Goal: Find specific page/section: Find specific page/section

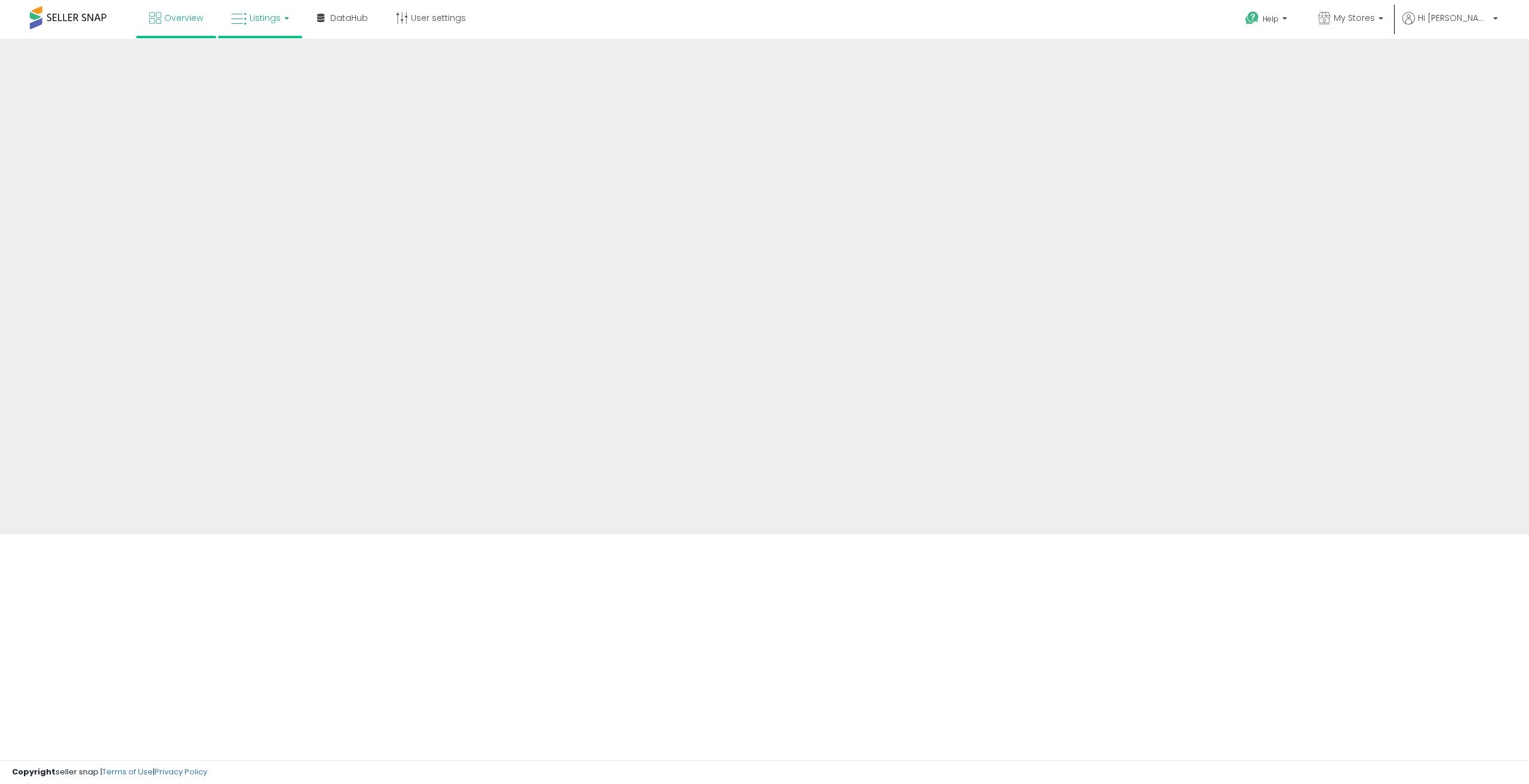
click at [279, 17] on link "Listings" at bounding box center [260, 18] width 76 height 36
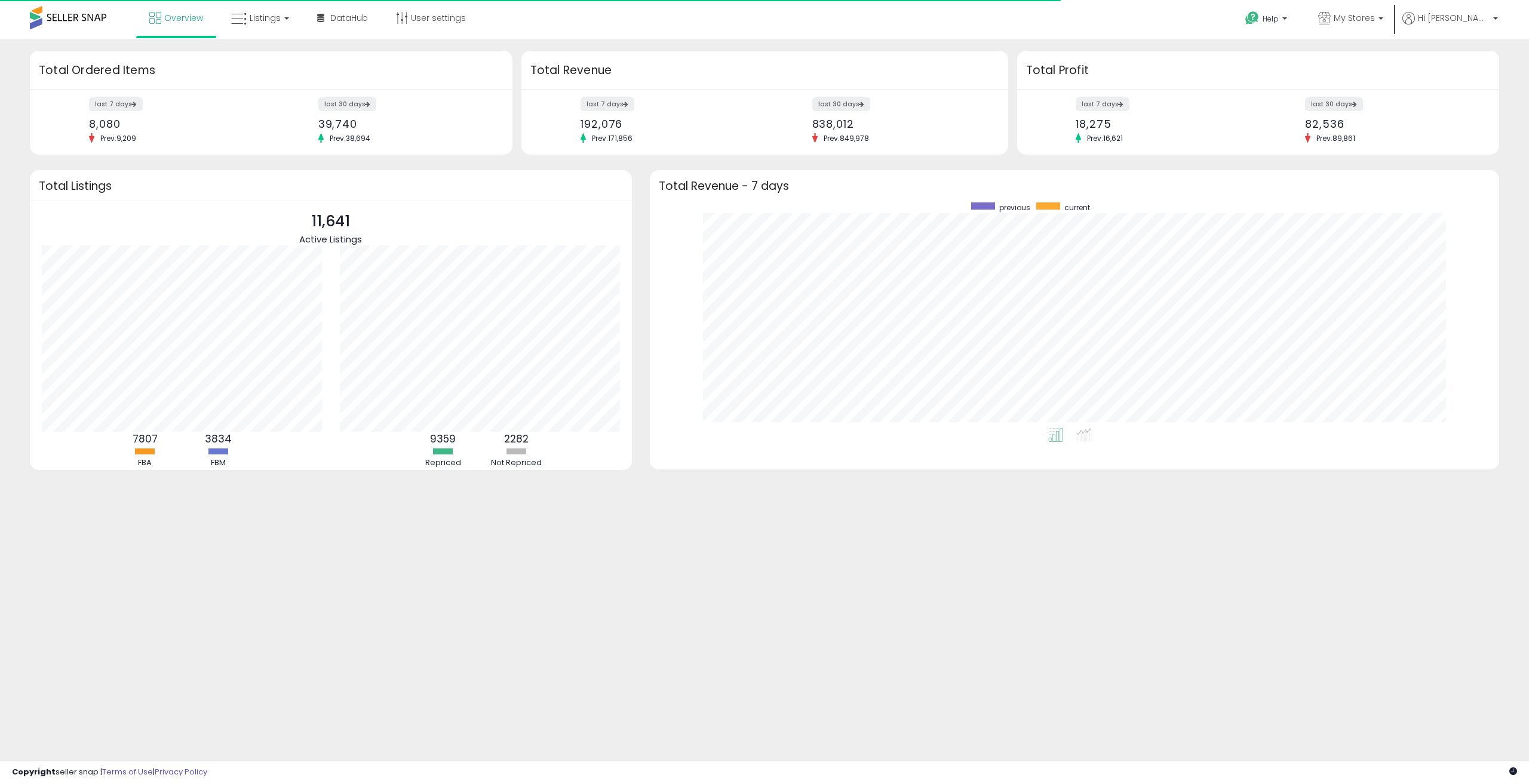
scroll to position [226, 825]
click at [279, 17] on link "Listings" at bounding box center [260, 18] width 76 height 36
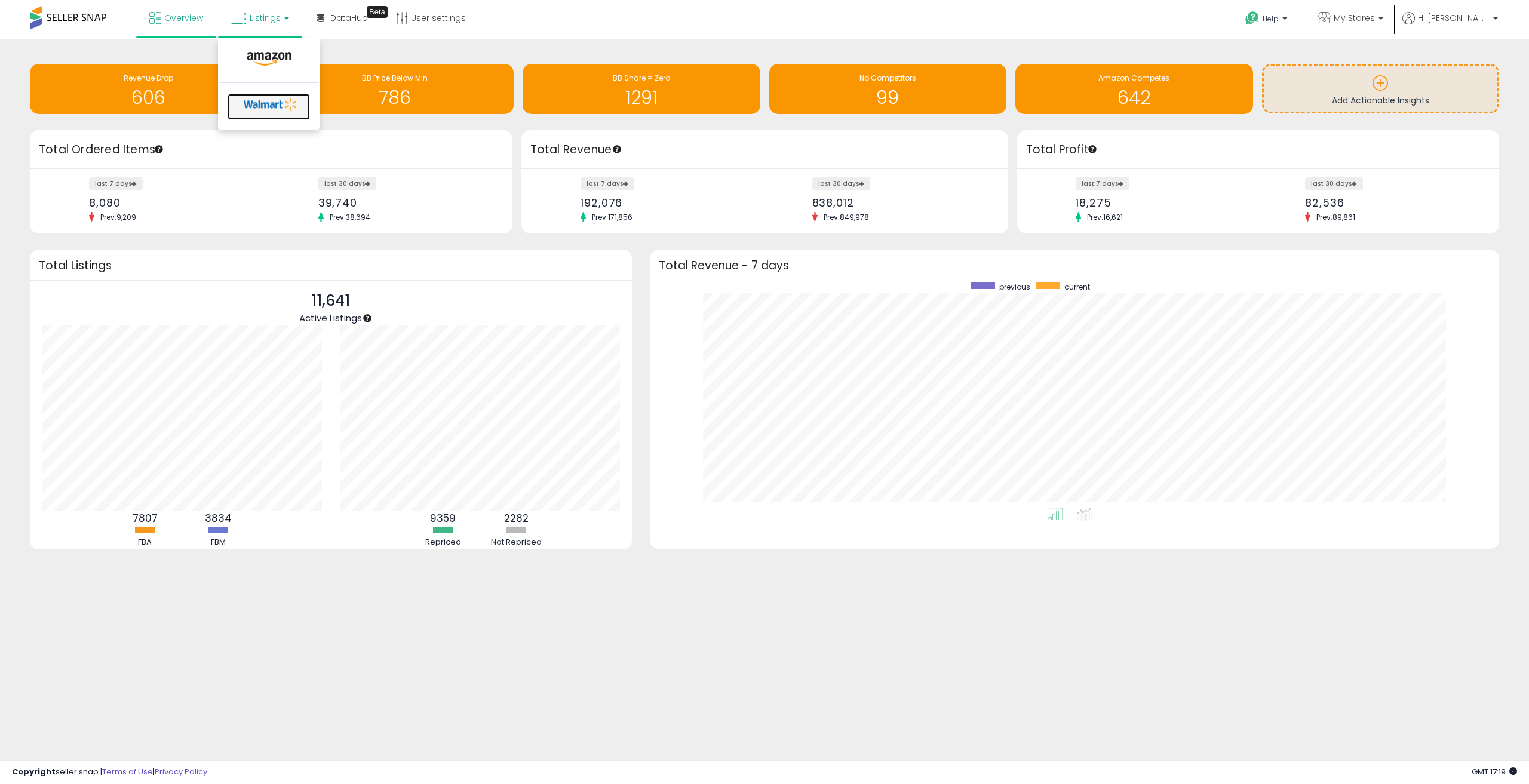
click at [258, 103] on icon at bounding box center [271, 105] width 63 height 18
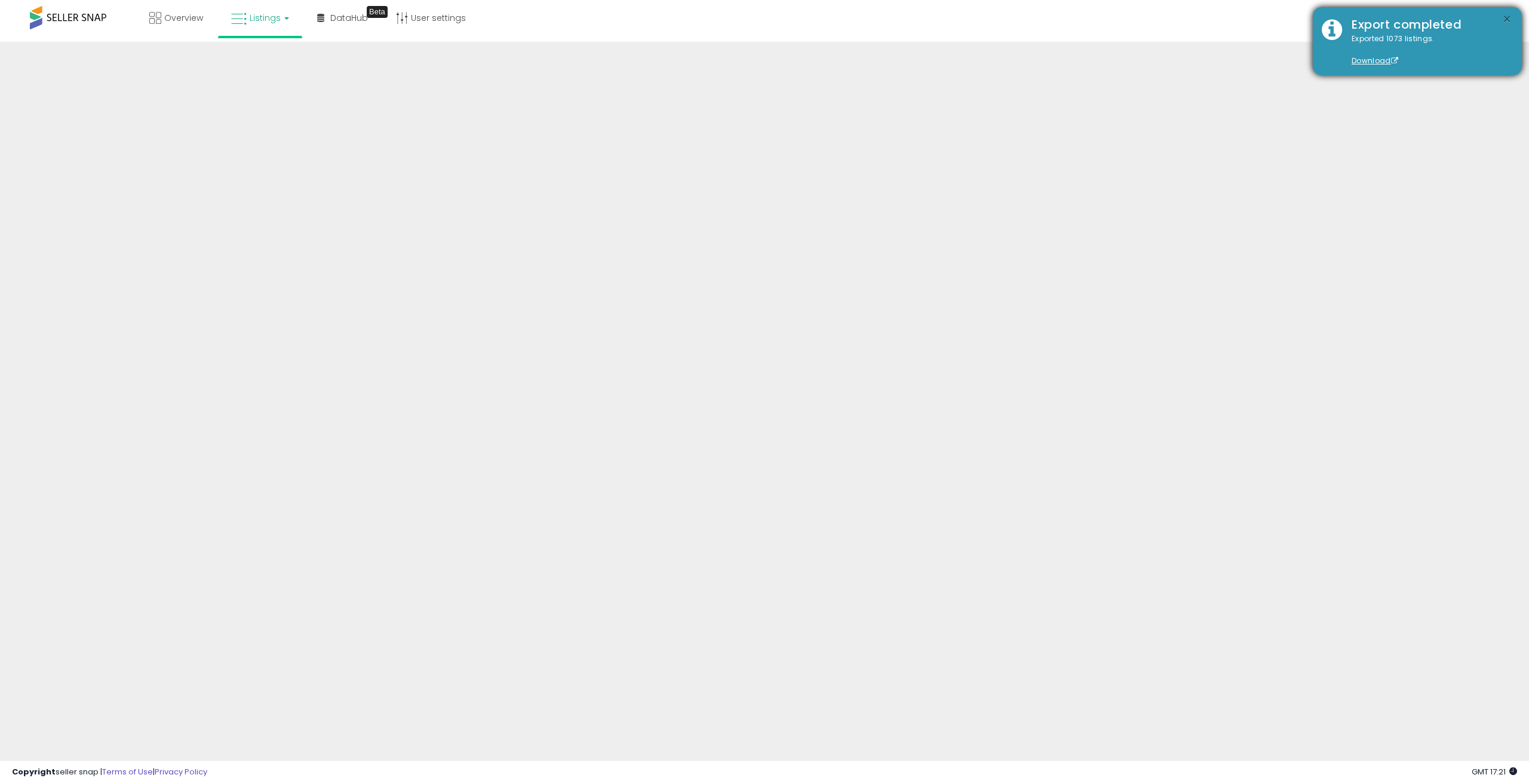
click at [1506, 15] on button "×" at bounding box center [1507, 19] width 10 height 15
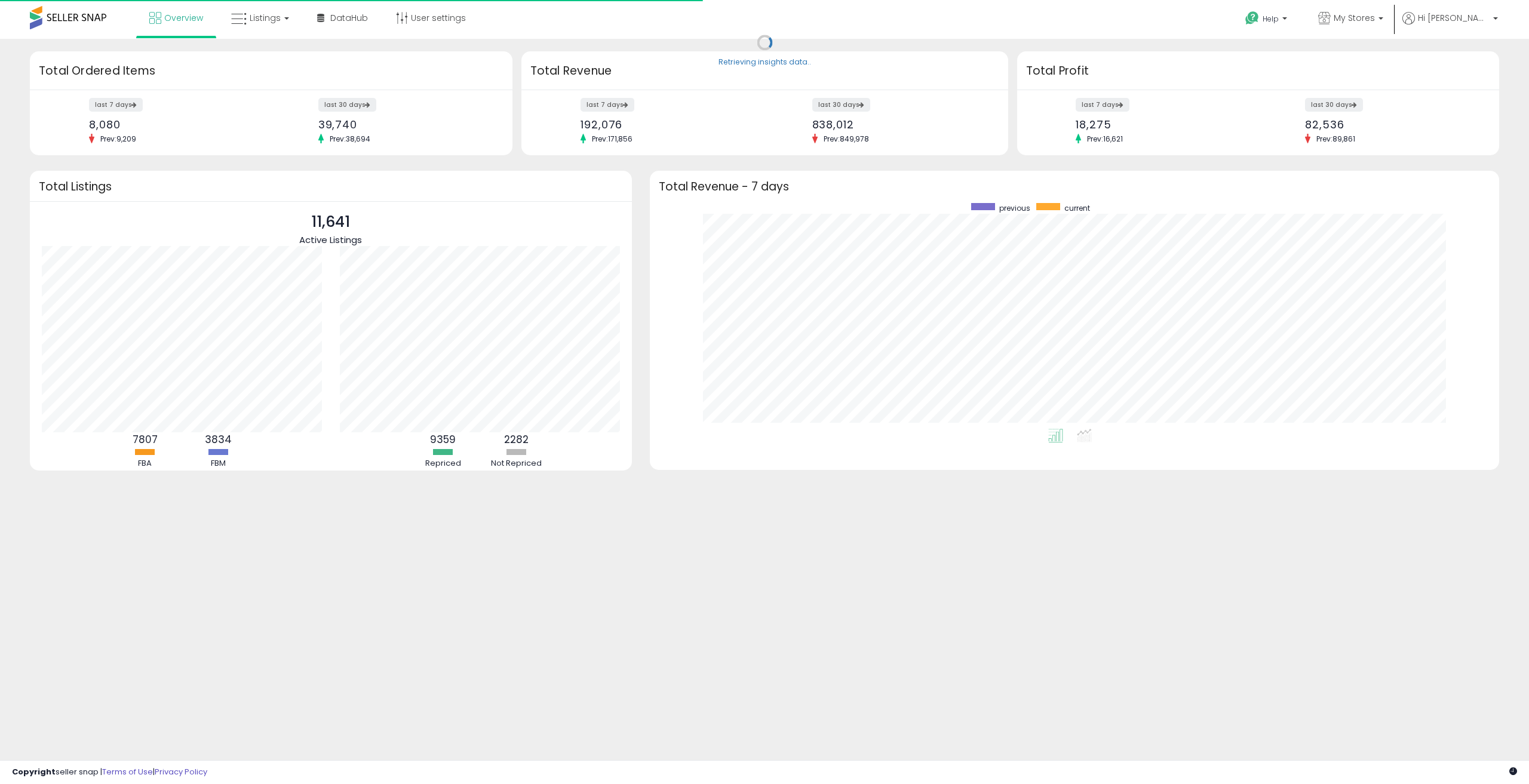
scroll to position [226, 825]
click at [286, 26] on link "Listings" at bounding box center [260, 18] width 76 height 36
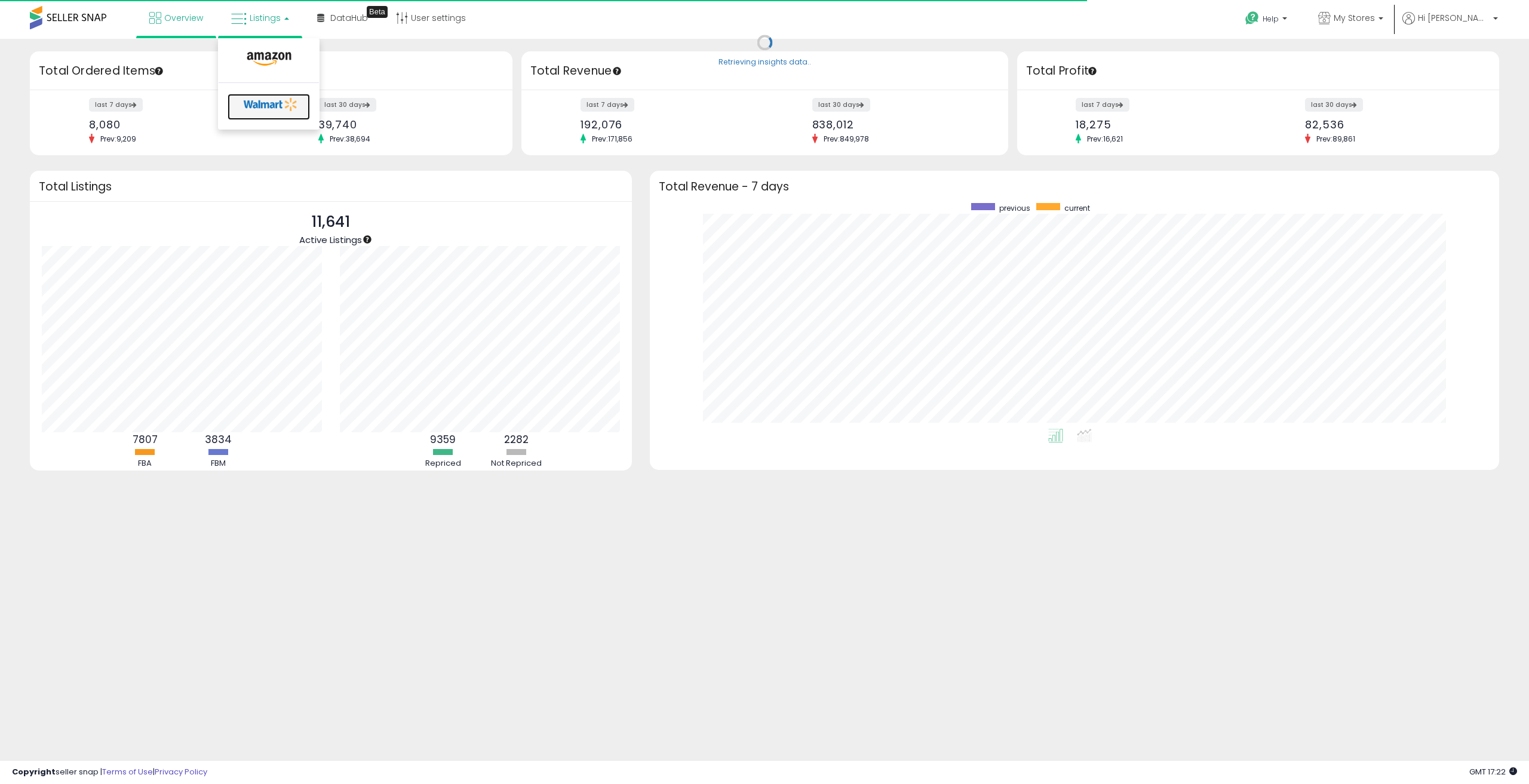
click at [258, 104] on icon at bounding box center [271, 105] width 63 height 18
